Goal: Task Accomplishment & Management: Manage account settings

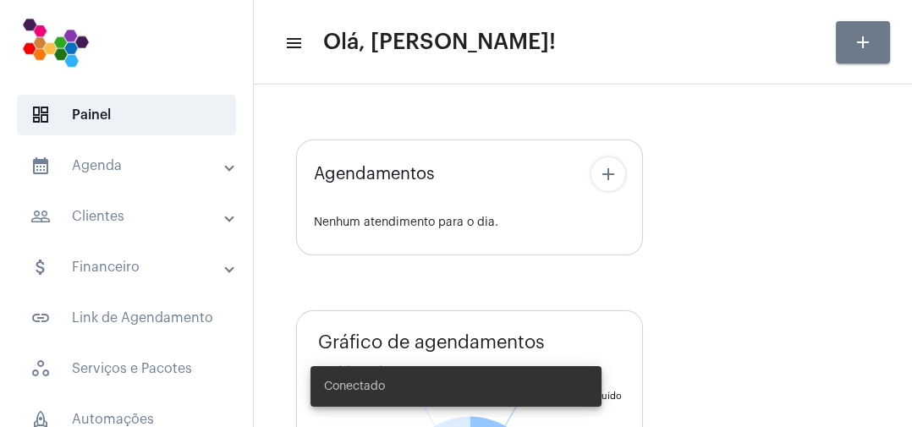
type input "[URL][DOMAIN_NAME]"
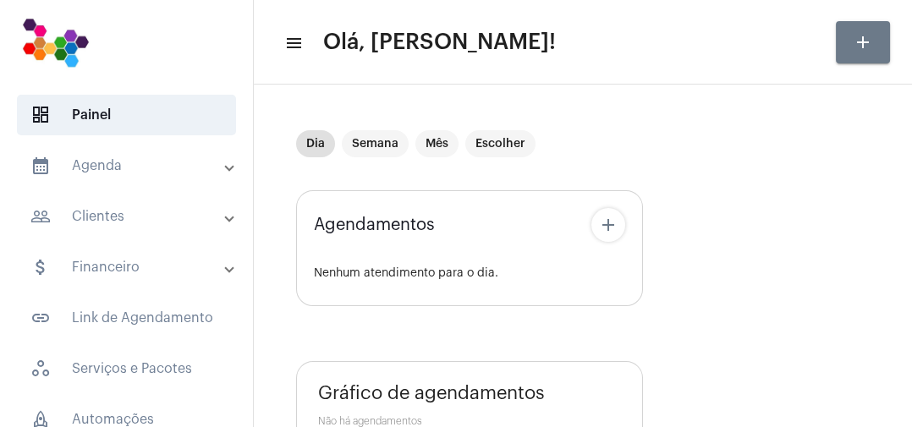
click at [120, 168] on mat-panel-title "calendar_month_outlined Agenda" at bounding box center [127, 166] width 195 height 20
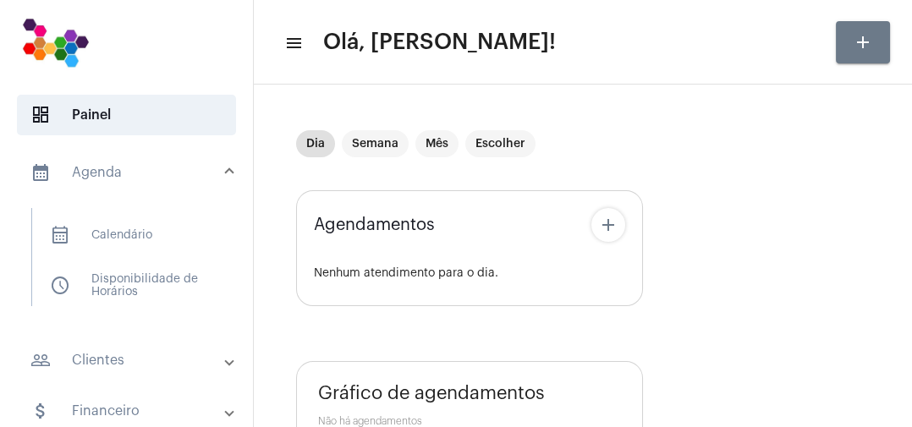
click at [135, 237] on span "calendar_month_outlined Calendário" at bounding box center [125, 235] width 179 height 41
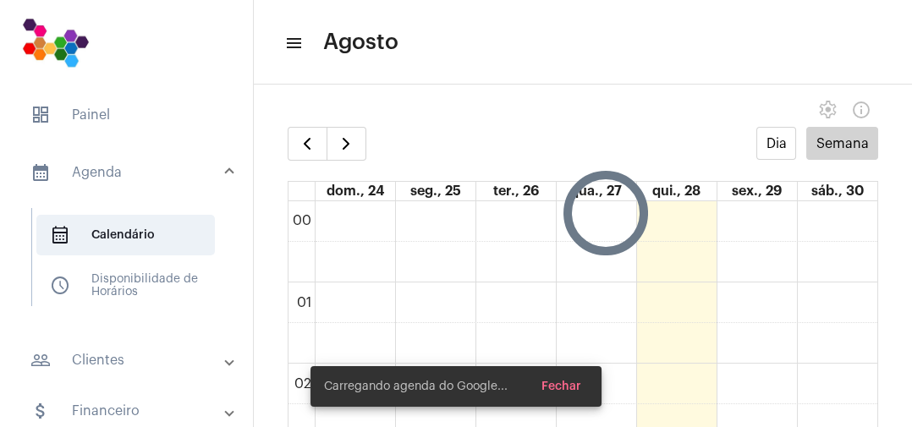
scroll to position [487, 0]
click at [347, 153] on span "button" at bounding box center [346, 144] width 20 height 20
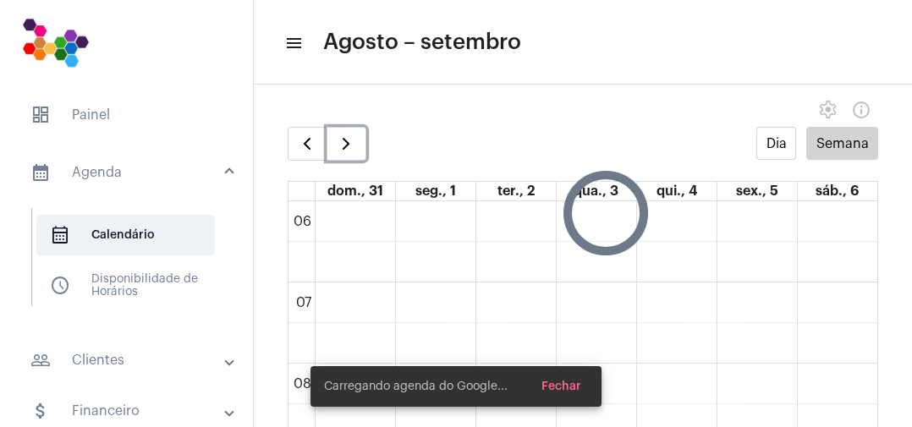
click at [354, 151] on span "button" at bounding box center [346, 144] width 20 height 20
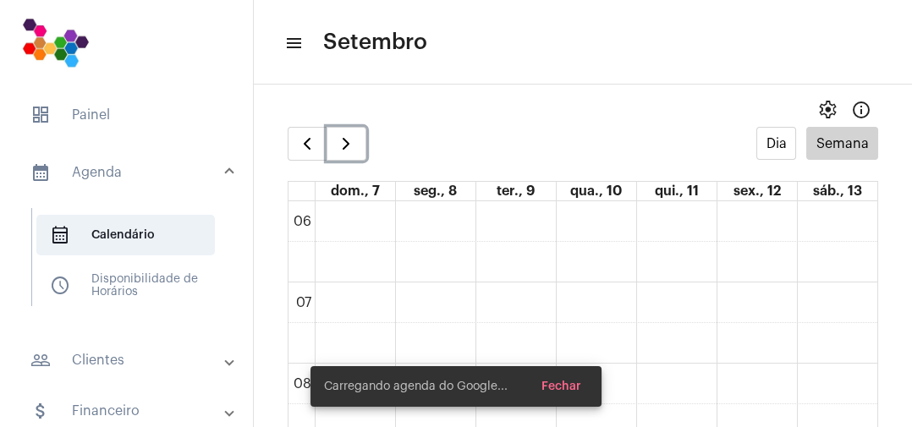
click at [352, 151] on span "button" at bounding box center [346, 144] width 20 height 20
click at [356, 144] on button "button" at bounding box center [347, 144] width 40 height 34
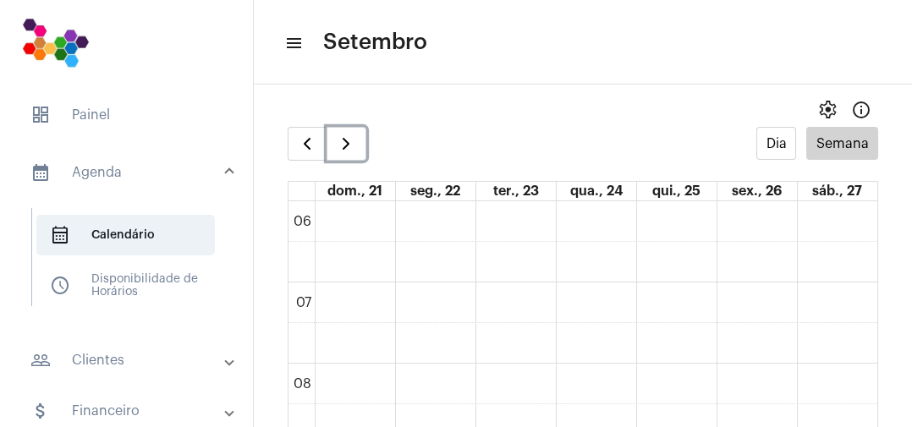
click at [363, 151] on button "button" at bounding box center [347, 144] width 40 height 34
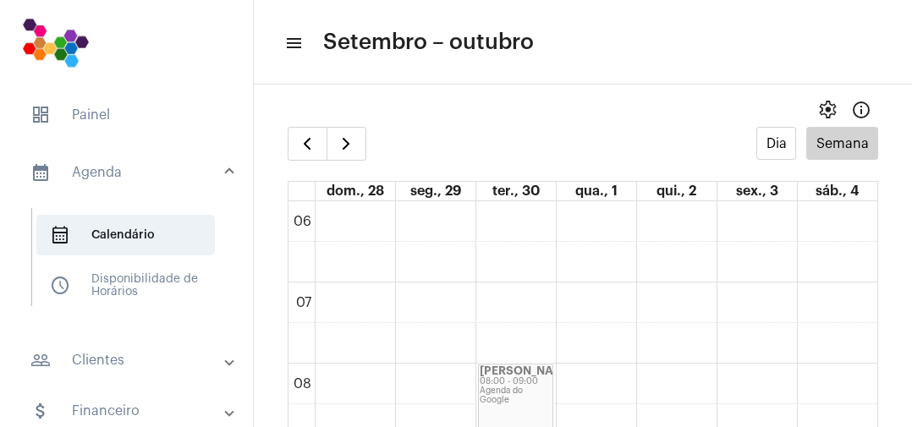
click at [295, 49] on mat-icon "menu" at bounding box center [292, 43] width 17 height 20
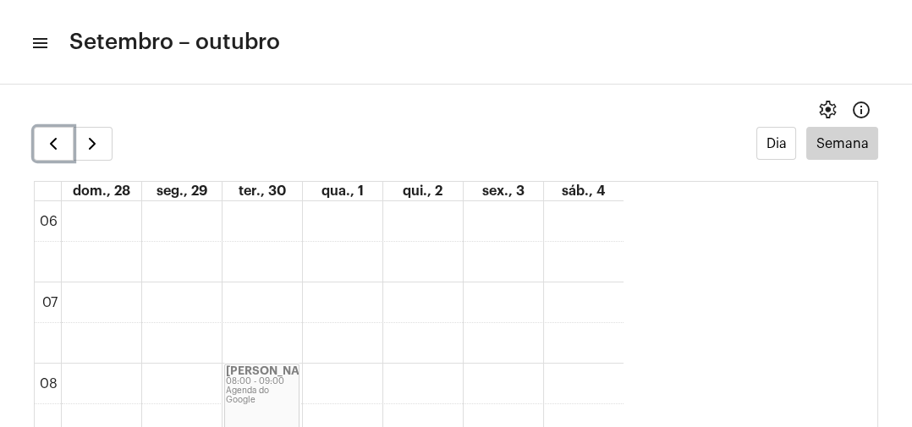
click at [52, 144] on span "button" at bounding box center [53, 144] width 20 height 20
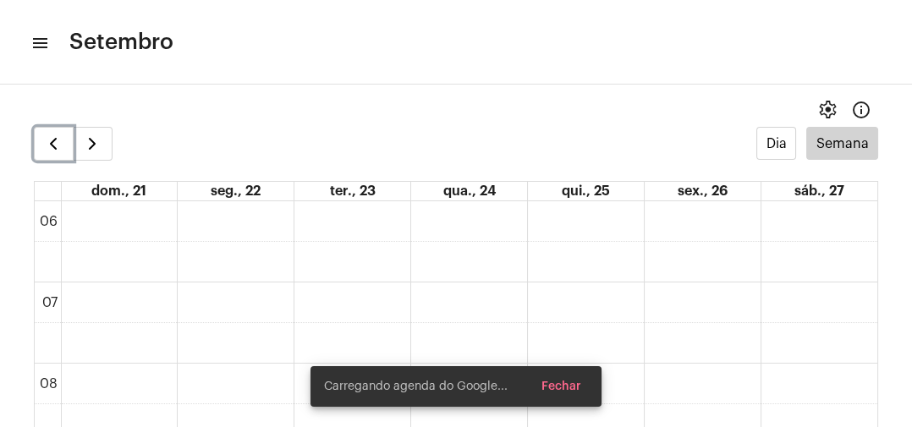
click at [47, 146] on span "button" at bounding box center [53, 144] width 20 height 20
click at [49, 141] on span "button" at bounding box center [53, 144] width 20 height 20
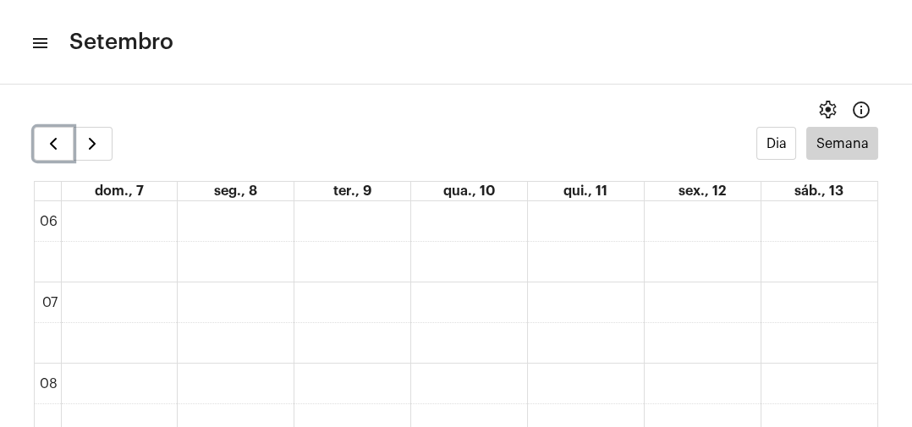
click at [55, 145] on span "button" at bounding box center [53, 144] width 20 height 20
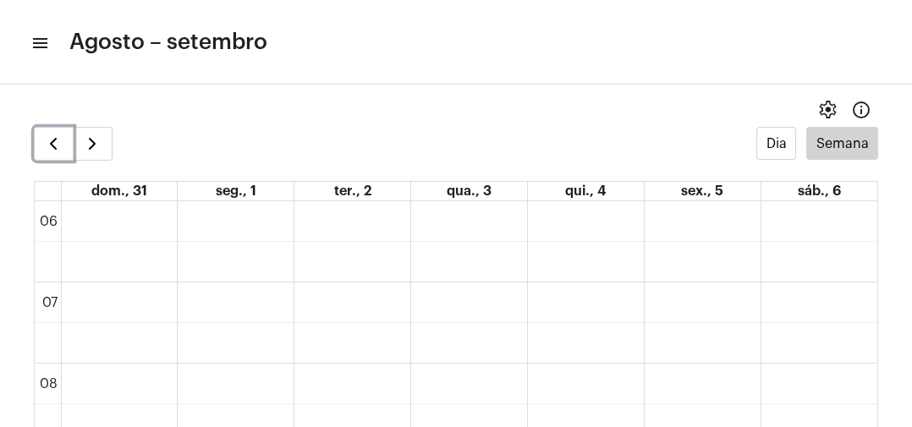
click at [59, 149] on span "button" at bounding box center [53, 144] width 20 height 20
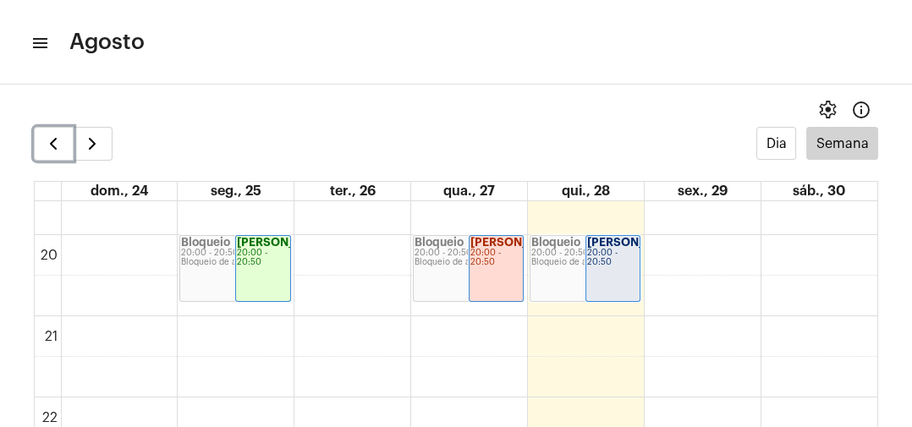
scroll to position [1604, 0]
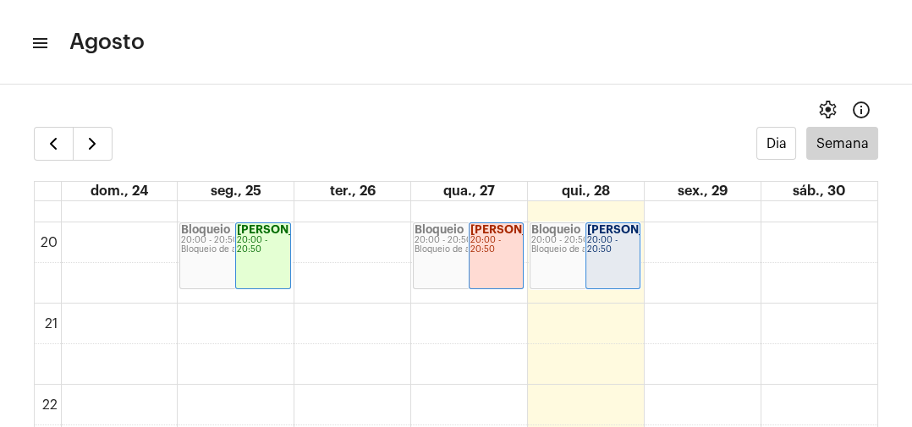
click at [485, 125] on div "settings info_outlined" at bounding box center [456, 110] width 912 height 34
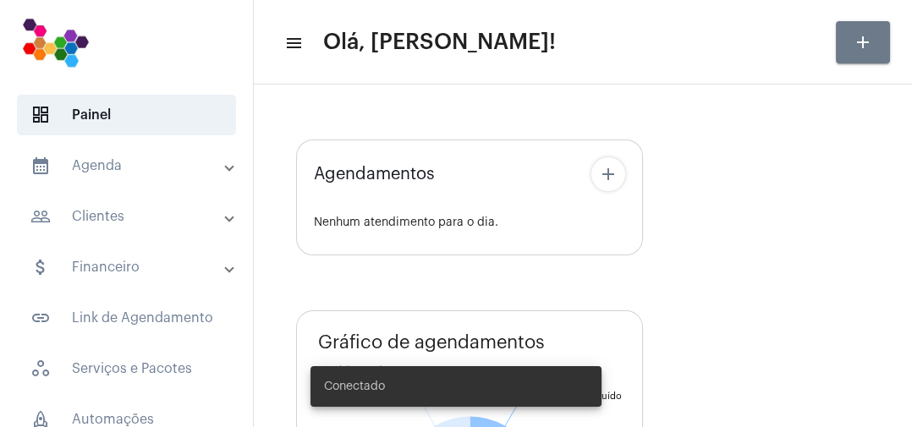
type input "[URL][DOMAIN_NAME]"
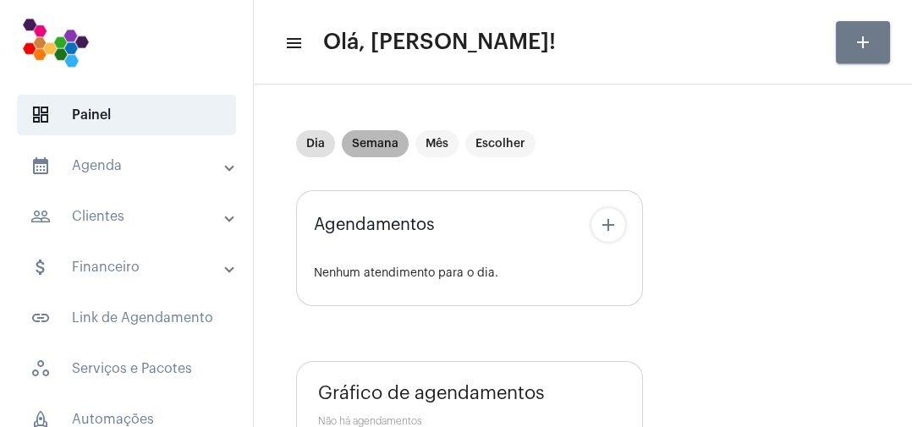
click at [379, 143] on mat-chip "Semana" at bounding box center [375, 143] width 67 height 27
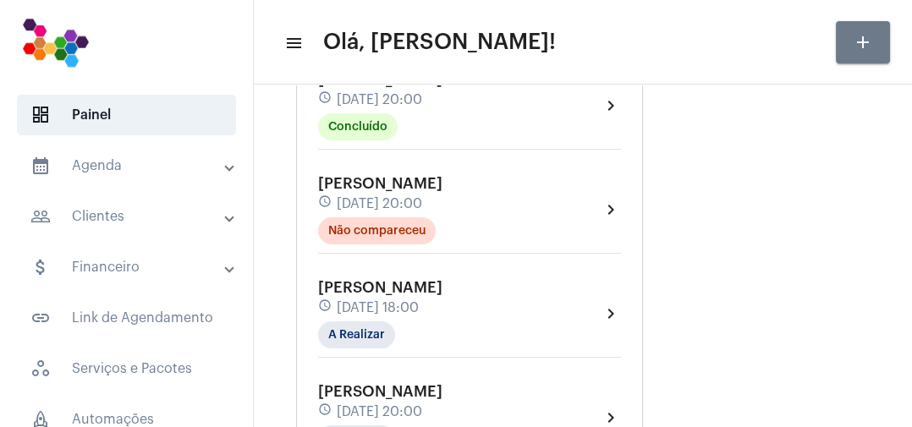
scroll to position [216, 0]
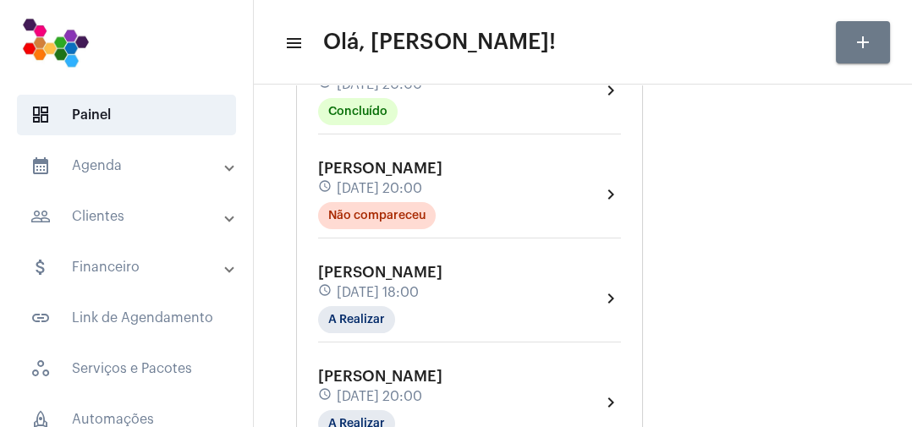
click at [563, 310] on div "[PERSON_NAME] schedule [DATE] 18:00 A Realizar chevron_right" at bounding box center [469, 298] width 303 height 69
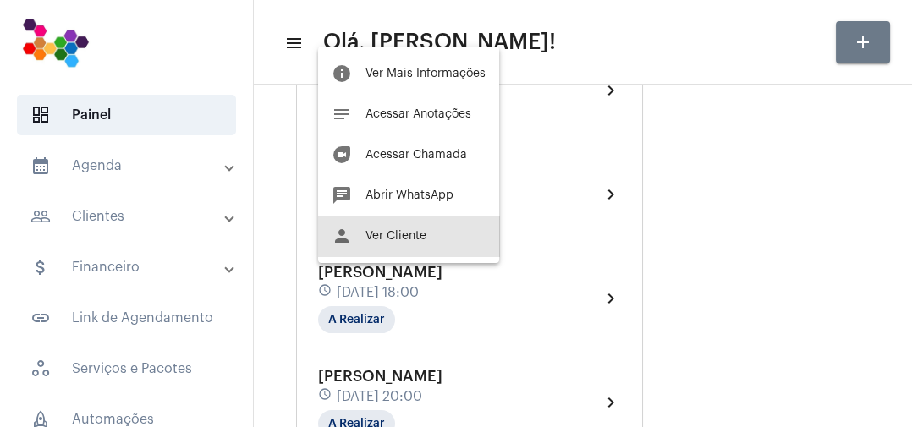
click at [427, 249] on button "person Ver Cliente" at bounding box center [408, 236] width 181 height 41
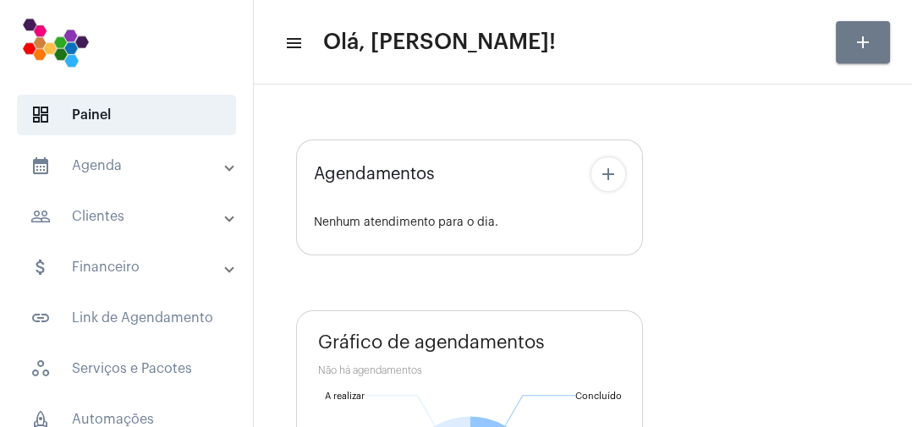
type input "[URL][DOMAIN_NAME]"
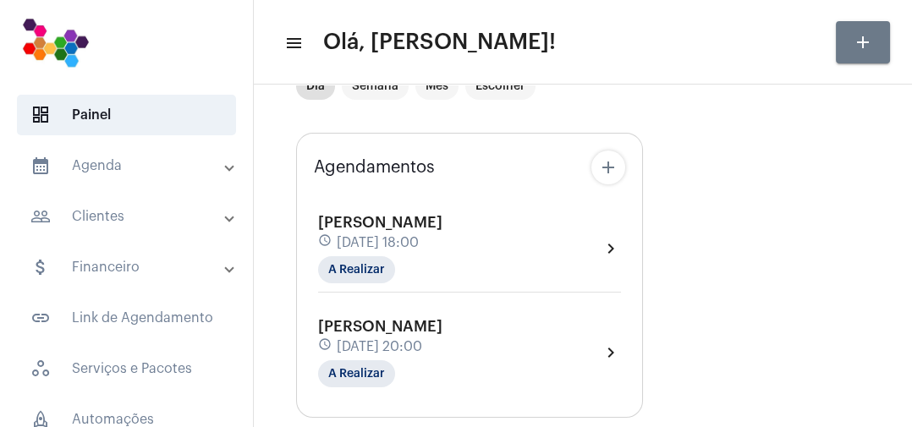
scroll to position [66, 0]
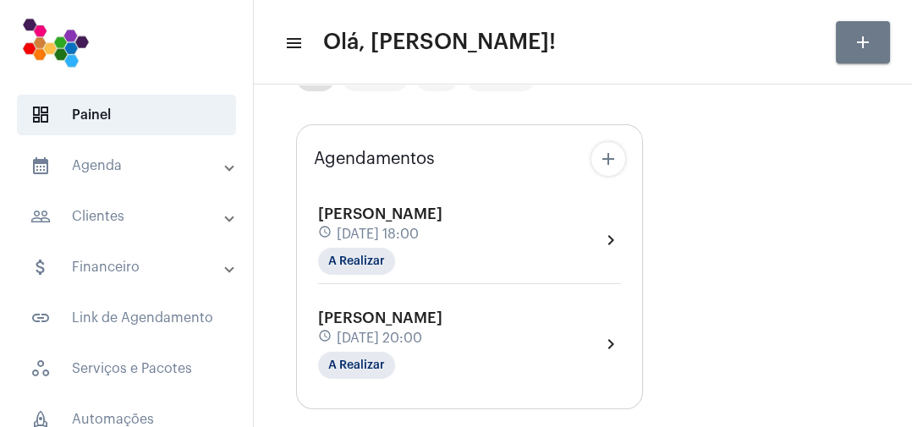
click at [531, 238] on div "Jaider Henrique da Silva schedule 28 de agosto às 18:00 A Realizar chevron_right" at bounding box center [469, 240] width 303 height 69
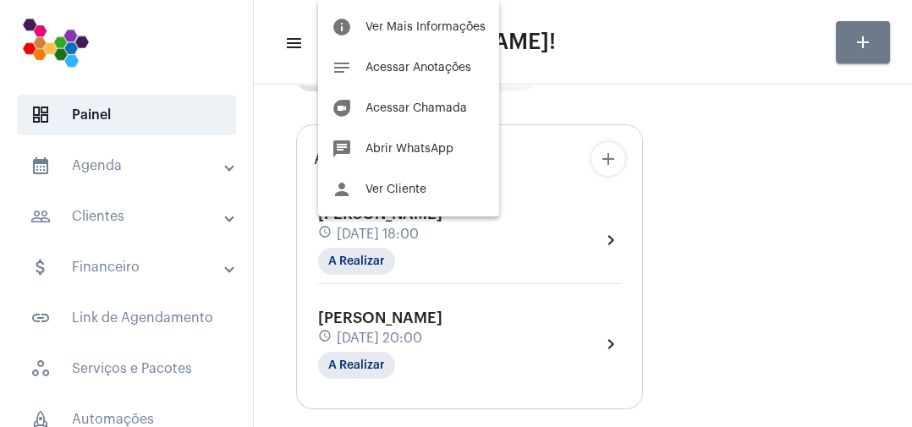
click at [460, 25] on span "Ver Mais Informações" at bounding box center [426, 27] width 120 height 12
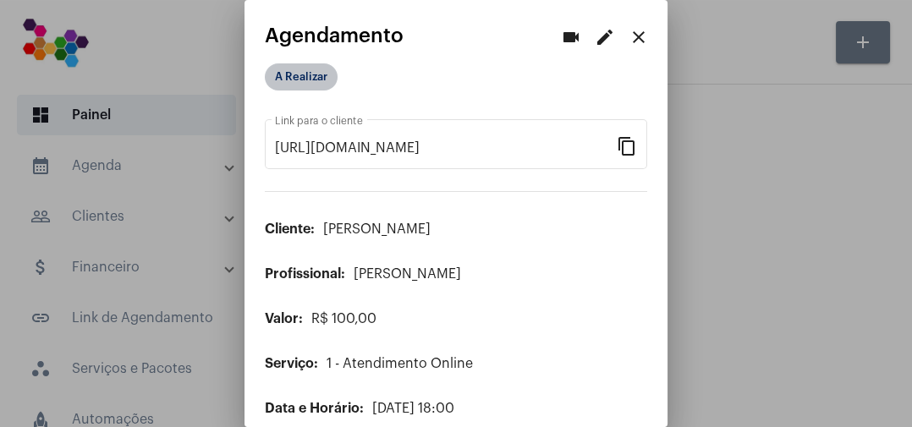
click at [333, 80] on mat-chip "A Realizar" at bounding box center [301, 76] width 73 height 27
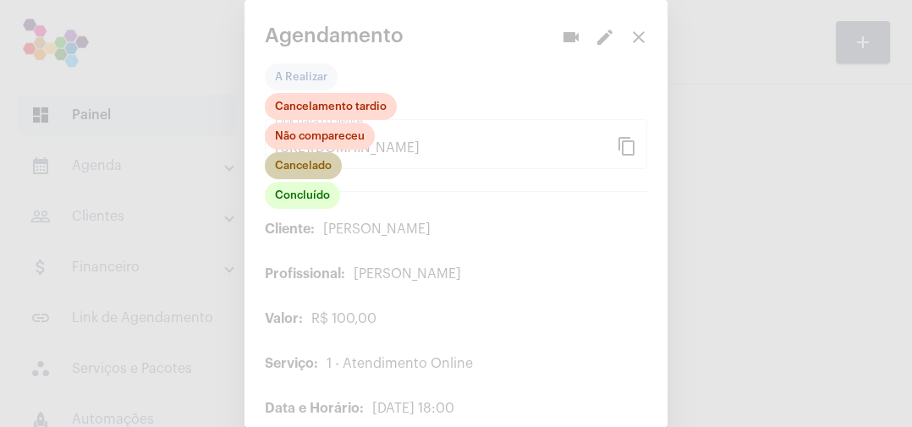
click at [332, 167] on mat-chip "Cancelado" at bounding box center [303, 165] width 77 height 27
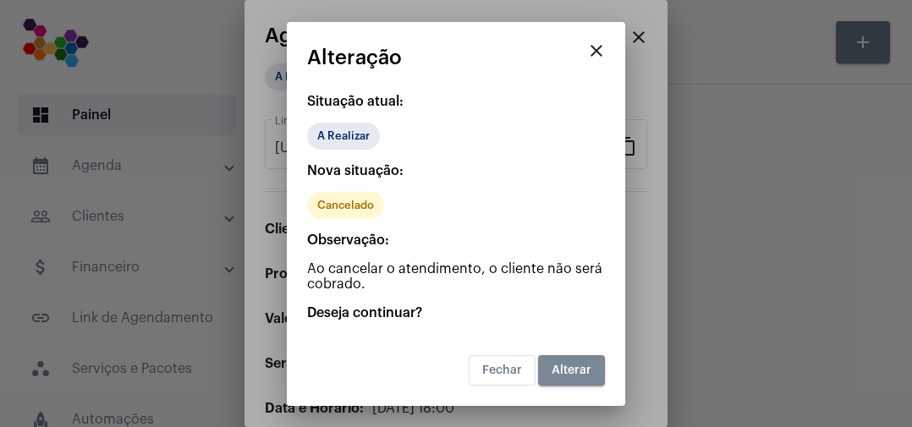
click at [576, 374] on span "Alterar" at bounding box center [572, 371] width 40 height 12
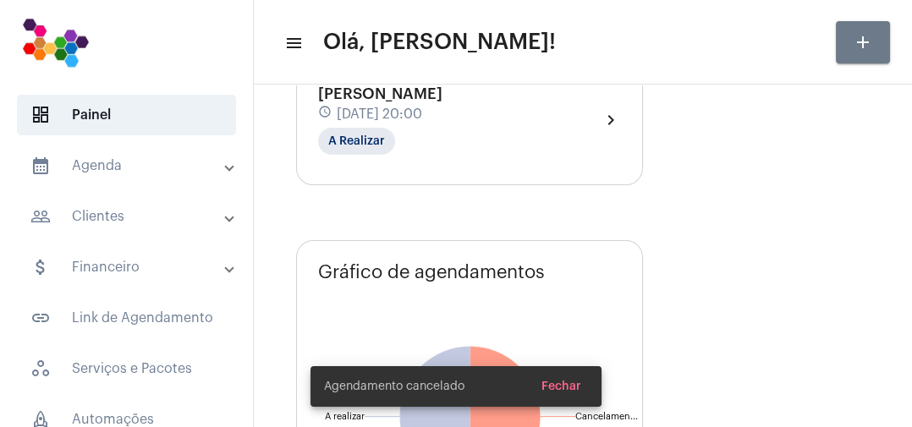
scroll to position [290, 0]
click at [704, 264] on div "Agendamentos add Jaider Henrique da Silva schedule 28 de agosto às 18:00 Cancel…" at bounding box center [583, 337] width 574 height 901
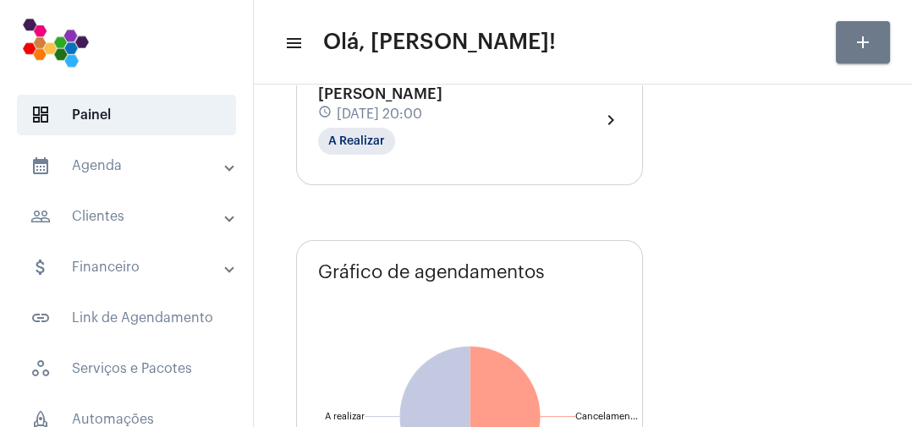
click at [108, 175] on mat-panel-title "calendar_month_outlined Agenda" at bounding box center [127, 166] width 195 height 20
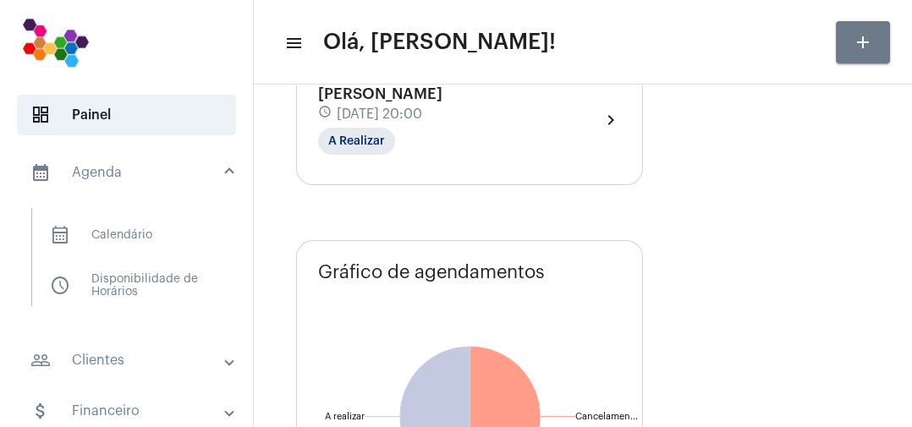
click at [120, 242] on span "calendar_month_outlined Calendário" at bounding box center [125, 235] width 179 height 41
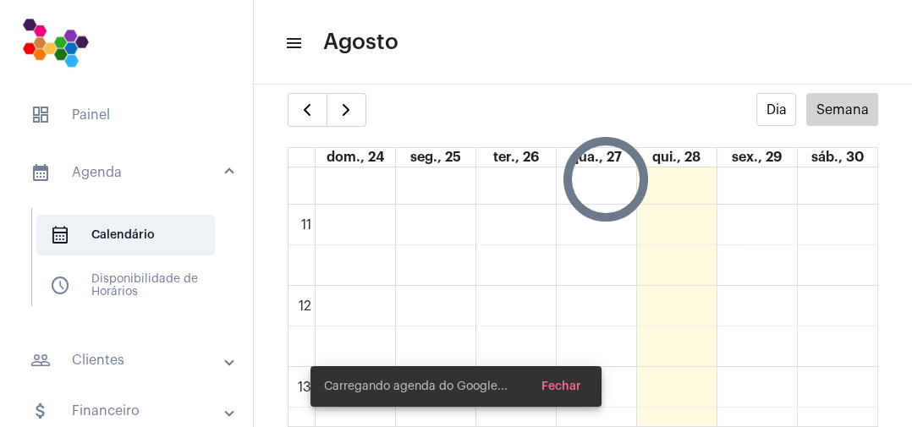
scroll to position [863, 0]
